Goal: Register for event/course

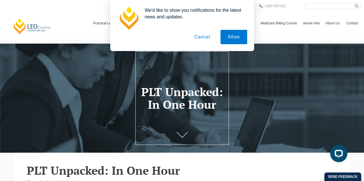
click at [198, 35] on button "Cancel" at bounding box center [202, 37] width 30 height 14
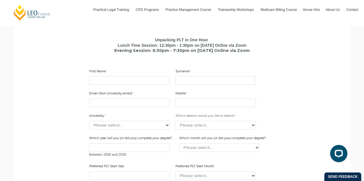
scroll to position [335, 0]
click at [125, 80] on input "First Name" at bounding box center [129, 80] width 81 height 9
type input "Test"
type input "t"
type input "Test"
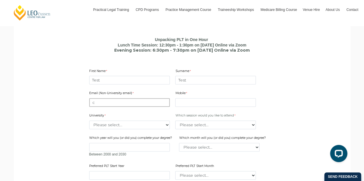
type input "cmichaelides@leocussen.edu.au"
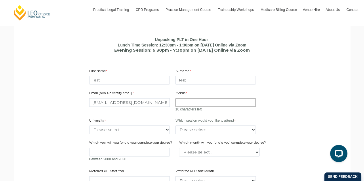
click at [190, 106] on input "Mobile" at bounding box center [215, 102] width 81 height 9
type input "0418351156"
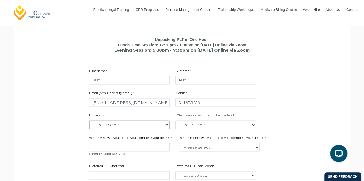
click at [134, 134] on div "Email (Non-University email) cmichaelides@leocussen.edu.au Mobile 0418351156 0 …" at bounding box center [182, 137] width 190 height 102
click at [55, 91] on main "PLT Unpacked: In One Hour Free Online Info Session Could this be you? You know …" at bounding box center [182, 58] width 328 height 481
click at [95, 129] on select "Please select... Australian Catholic University Australian National University …" at bounding box center [129, 125] width 81 height 9
select select "tfa_2204"
click at [89, 122] on select "Please select... Australian Catholic University Australian National University …" at bounding box center [129, 125] width 81 height 9
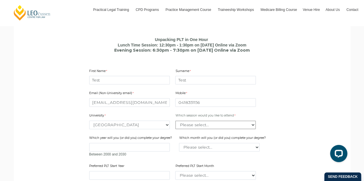
click at [192, 126] on select "Please select... Lunch time session – 12:30pm – 1:30pm AEST Evening session – 6…" at bounding box center [215, 125] width 81 height 9
select select "tfa_2413"
click at [175, 122] on select "Please select... Lunch time session – 12:30pm – 1:30pm AEST Evening session – 6…" at bounding box center [215, 125] width 81 height 9
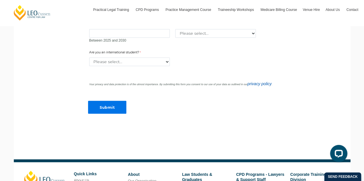
scroll to position [478, 0]
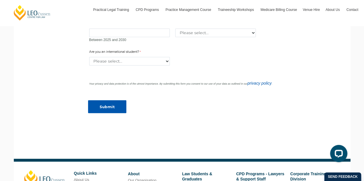
click at [111, 106] on input "Submit" at bounding box center [107, 106] width 38 height 13
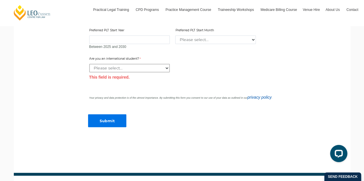
scroll to position [471, 0]
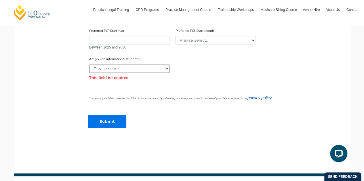
click at [153, 69] on select "Please select... Yes No" at bounding box center [129, 68] width 81 height 9
select select "tfa_60"
click at [89, 65] on select "Please select... Yes No" at bounding box center [129, 68] width 81 height 9
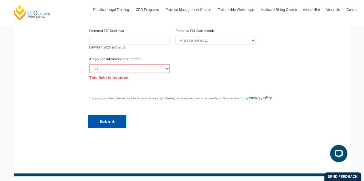
click at [113, 119] on input "Submit" at bounding box center [107, 121] width 38 height 13
